Goal: Navigation & Orientation: Understand site structure

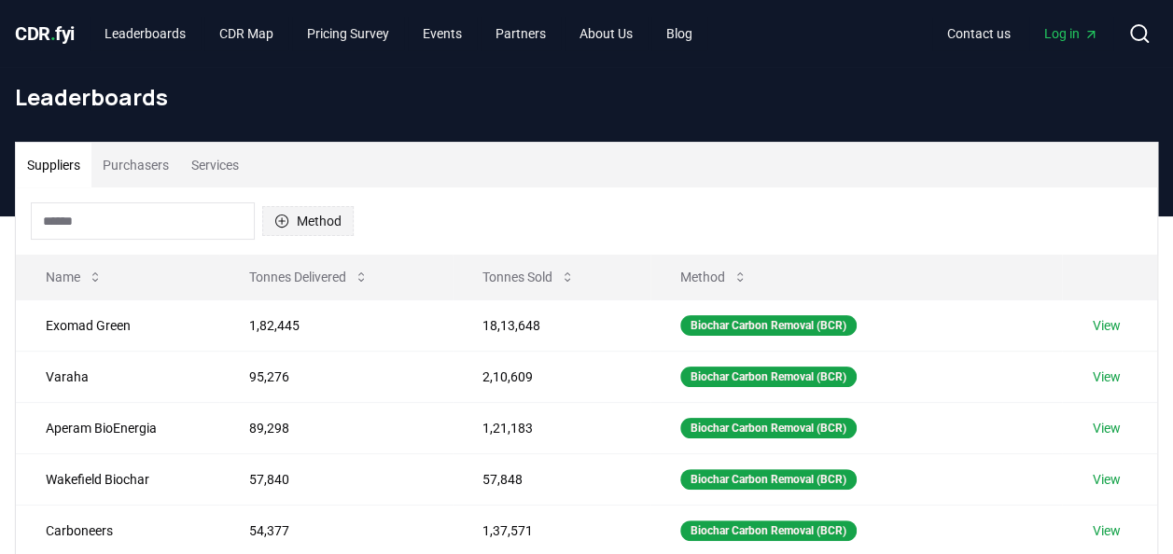
click at [286, 224] on icon "button" at bounding box center [281, 221] width 13 height 13
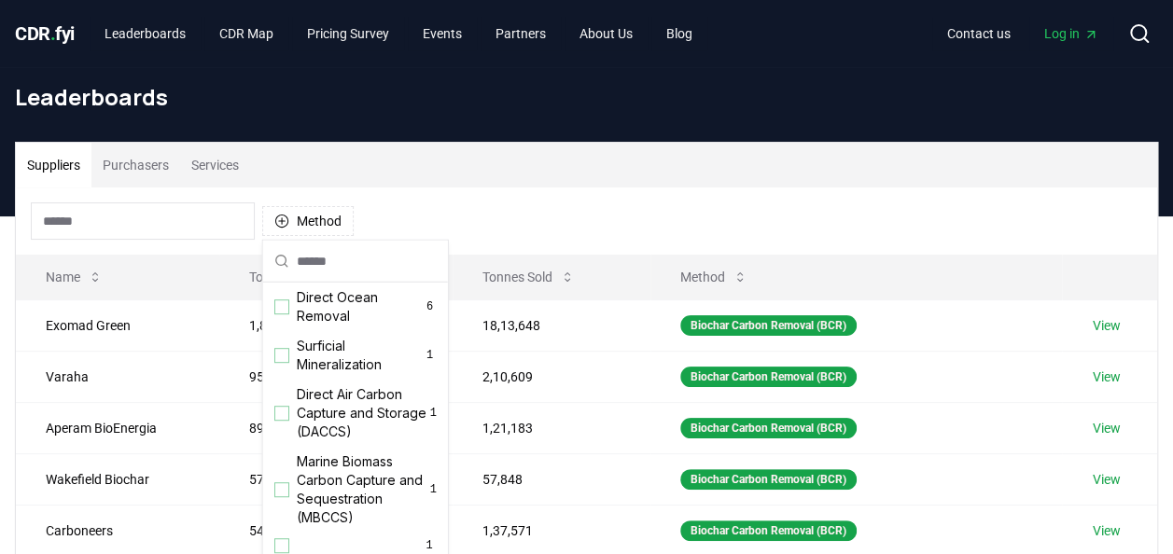
scroll to position [601, 0]
click at [524, 207] on div "Method" at bounding box center [586, 221] width 1141 height 67
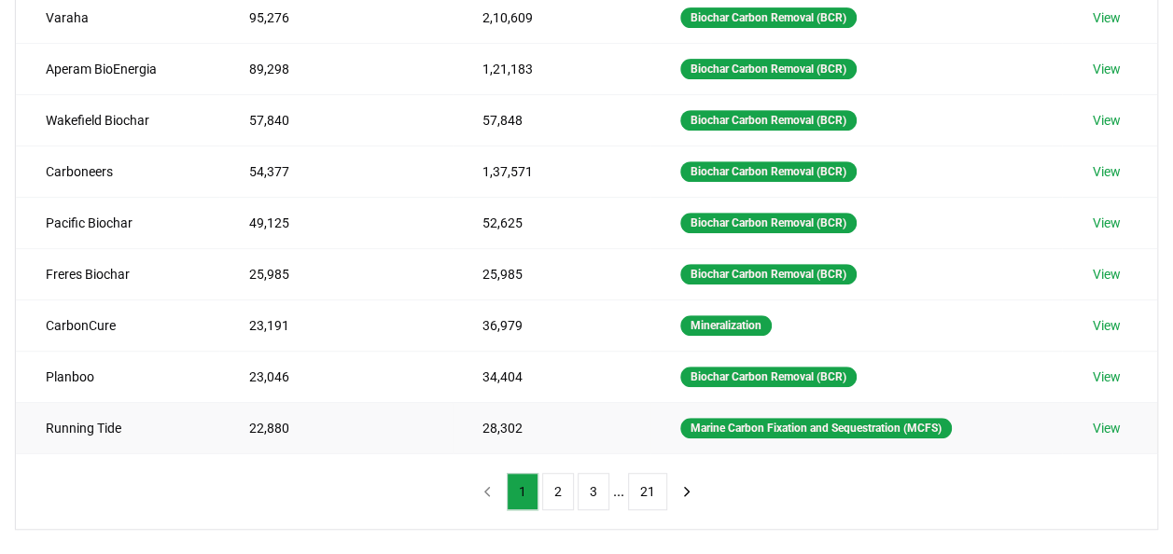
scroll to position [386, 0]
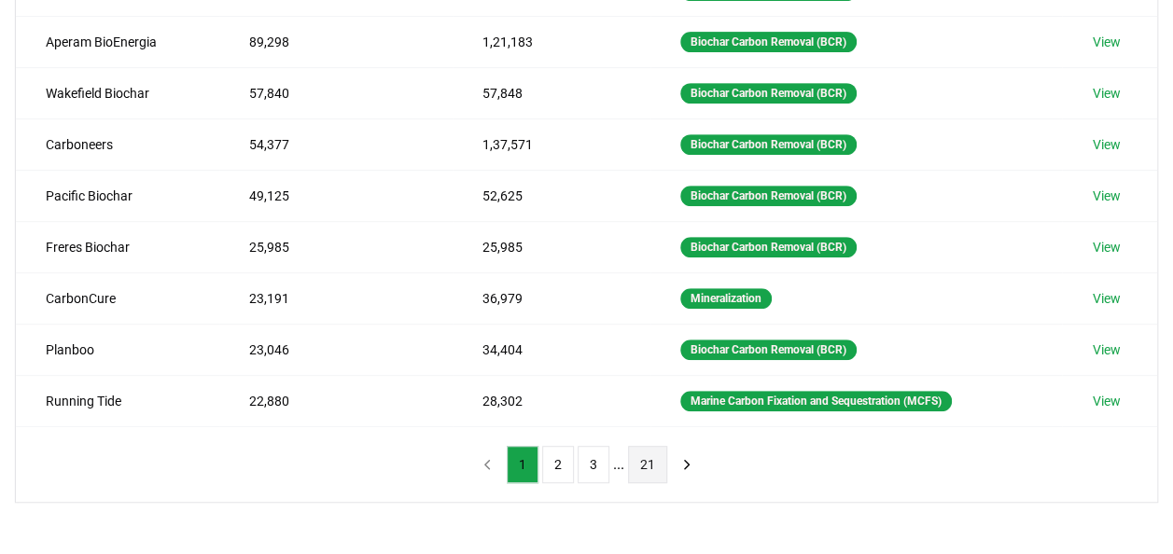
click at [649, 455] on button "21" at bounding box center [647, 464] width 39 height 37
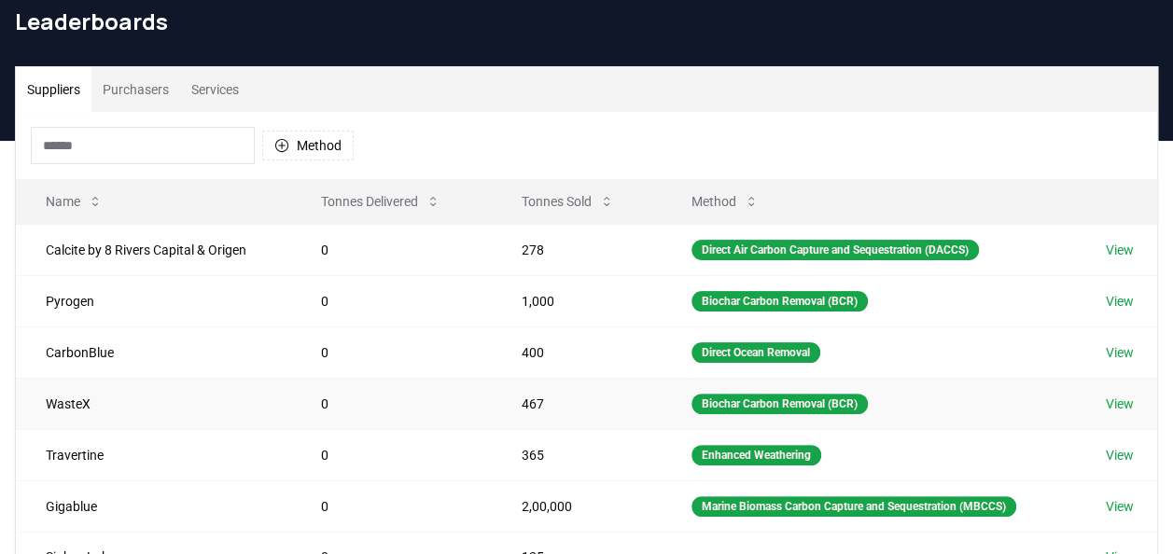
scroll to position [0, 0]
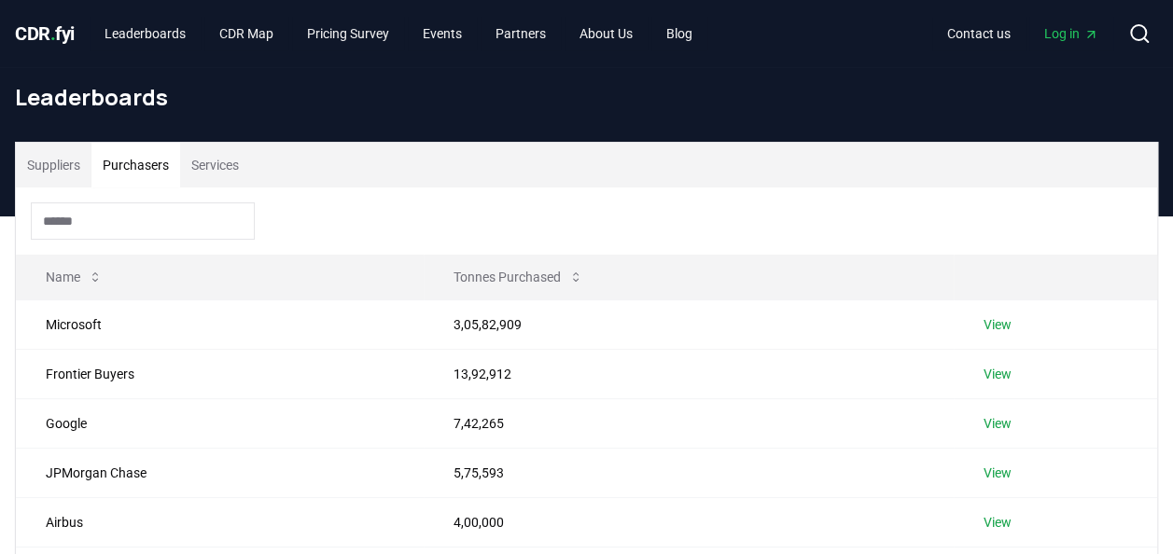
click at [126, 172] on button "Purchasers" at bounding box center [135, 165] width 89 height 45
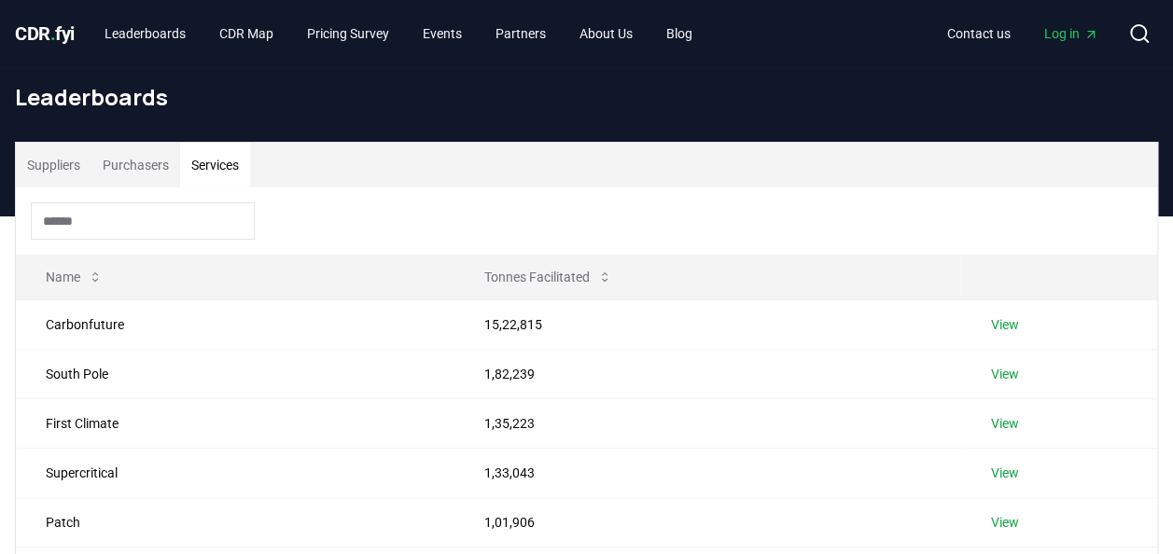
click at [222, 158] on button "Services" at bounding box center [215, 165] width 70 height 45
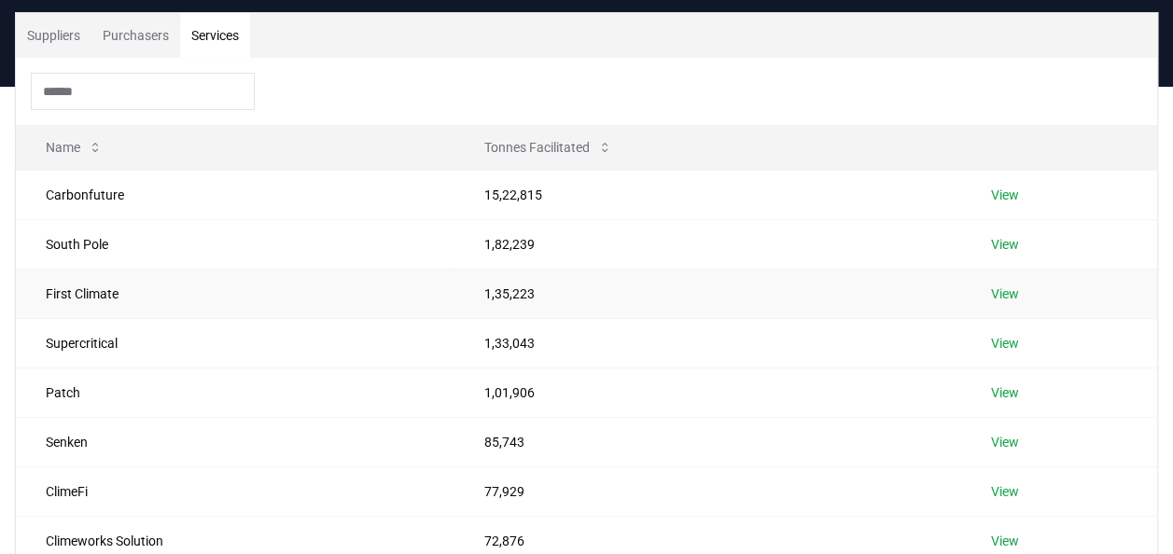
scroll to position [129, 0]
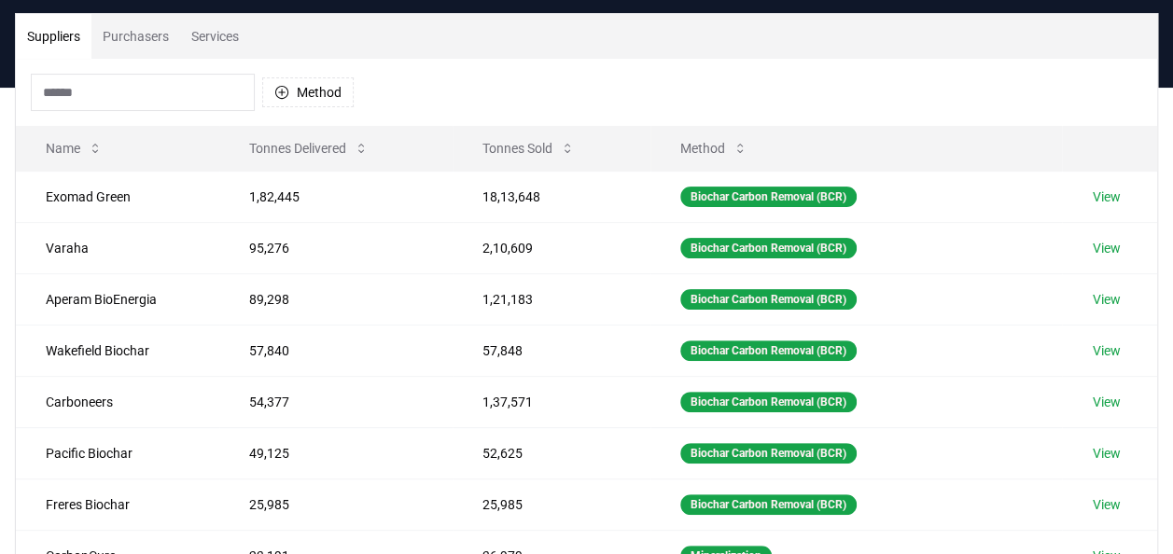
click at [81, 35] on button "Suppliers" at bounding box center [54, 36] width 76 height 45
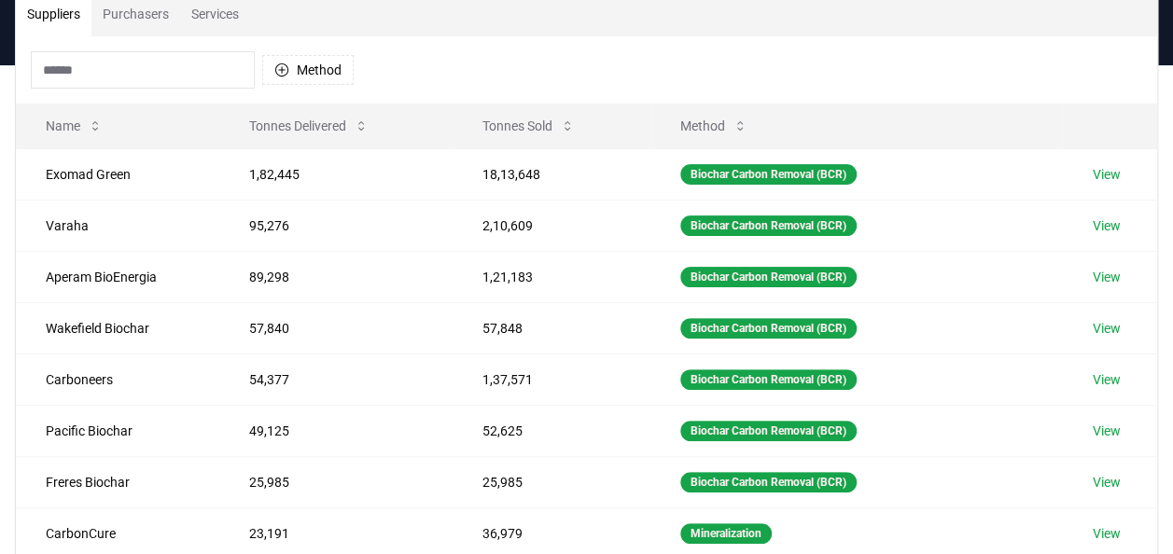
scroll to position [0, 0]
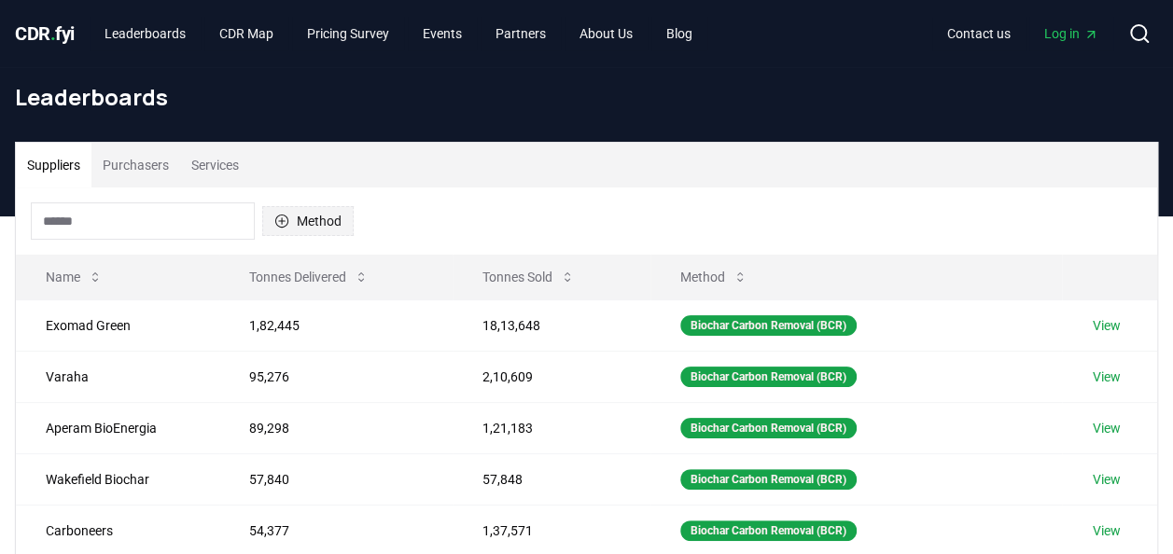
click at [283, 223] on icon "button" at bounding box center [281, 221] width 15 height 15
click at [483, 216] on div "Method" at bounding box center [586, 221] width 1141 height 67
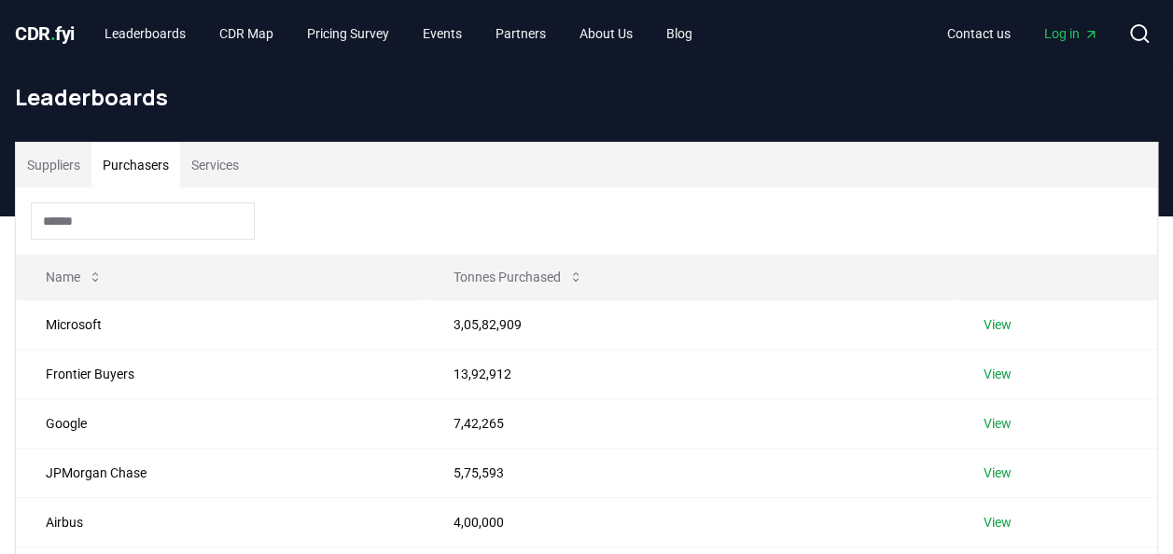
click at [147, 162] on button "Purchasers" at bounding box center [135, 165] width 89 height 45
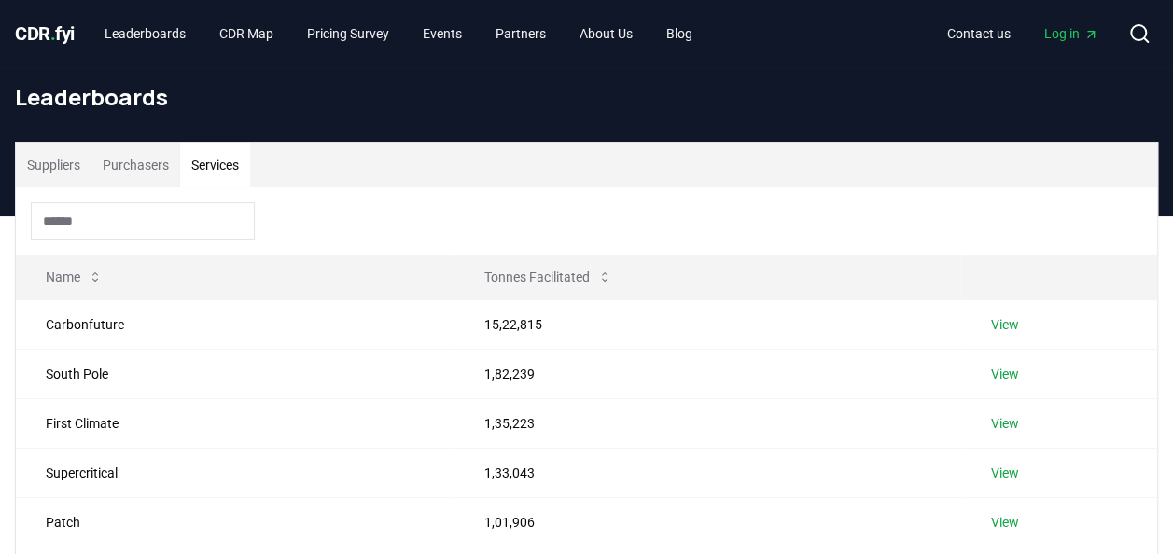
click at [216, 157] on button "Services" at bounding box center [215, 165] width 70 height 45
click at [489, 195] on div at bounding box center [586, 221] width 1141 height 67
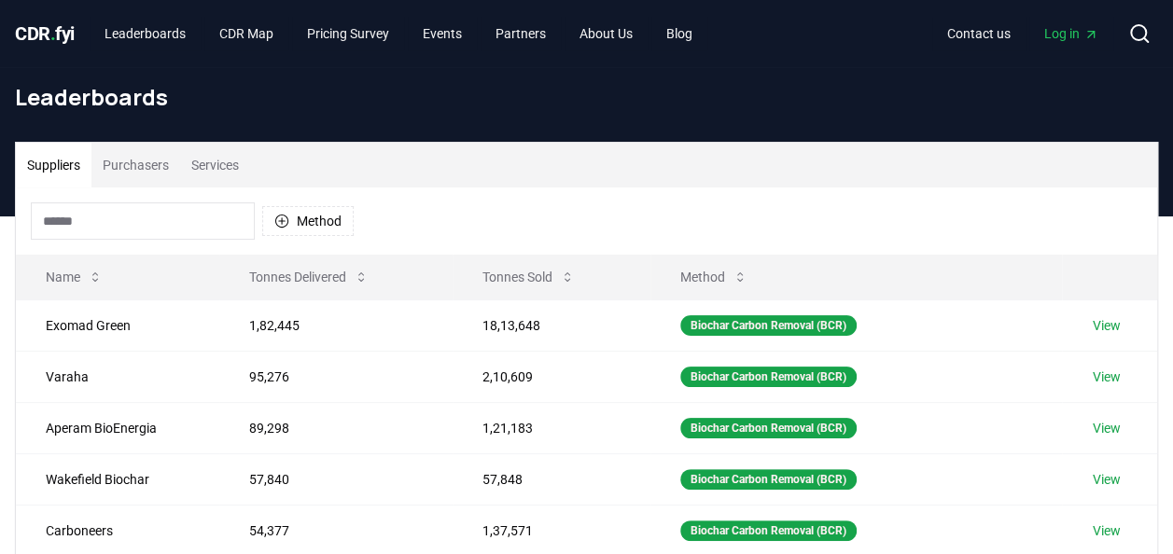
click at [72, 172] on button "Suppliers" at bounding box center [54, 165] width 76 height 45
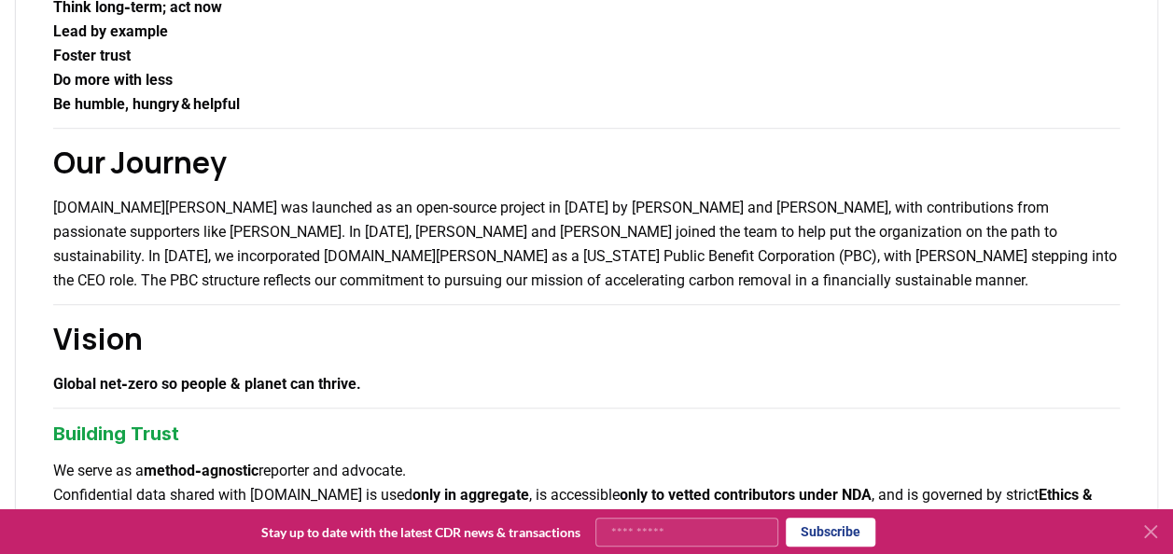
scroll to position [571, 0]
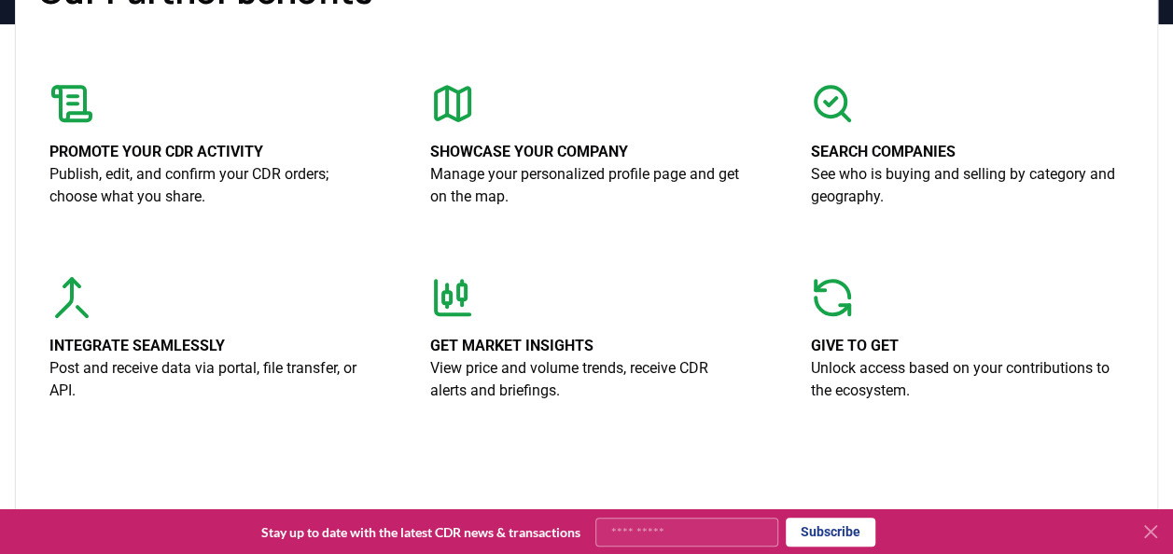
scroll to position [374, 0]
